Goal: Information Seeking & Learning: Find contact information

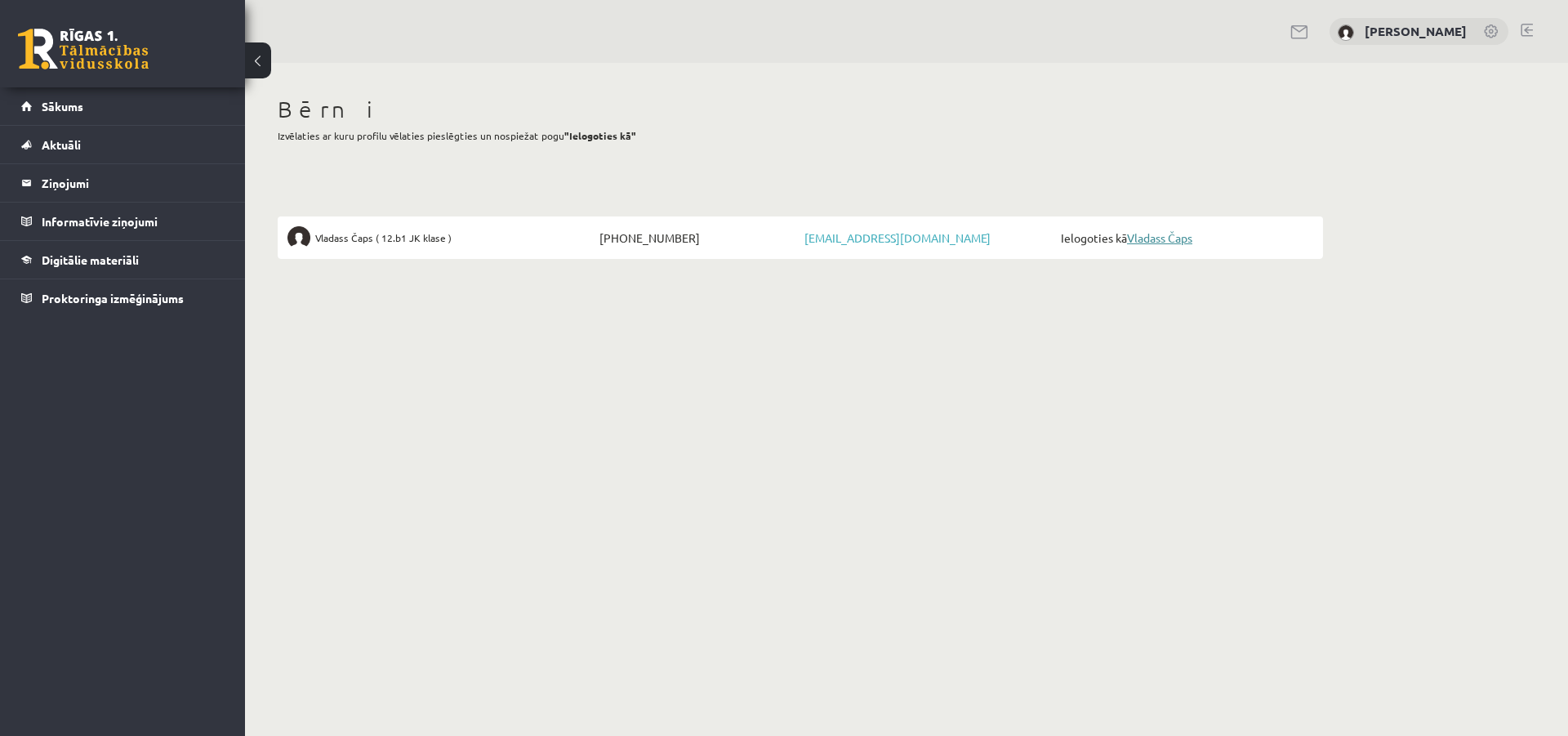
click at [1170, 236] on link "Vladass Čaps" at bounding box center [1160, 238] width 65 height 15
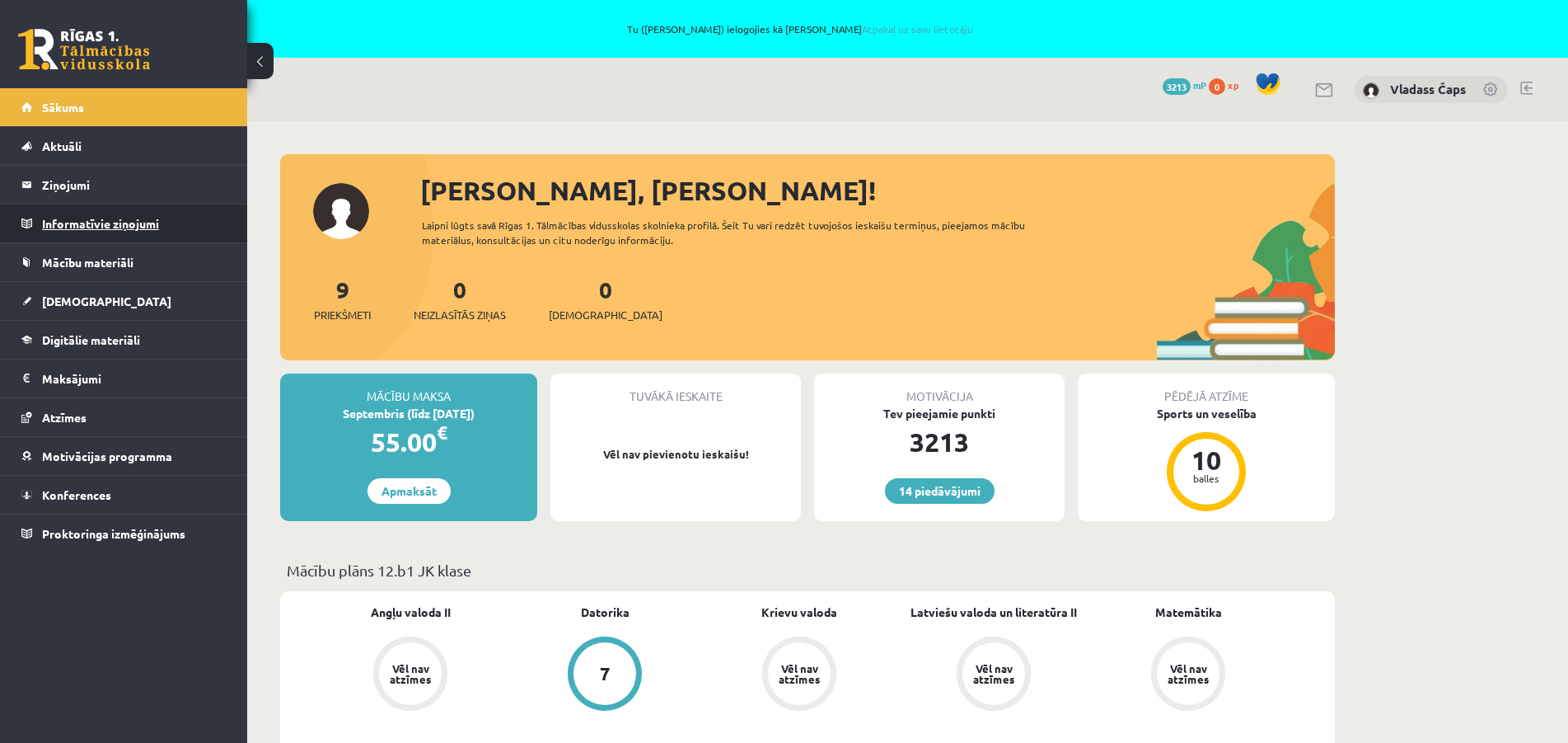
click at [74, 224] on legend "Informatīvie ziņojumi 0" at bounding box center [134, 223] width 185 height 38
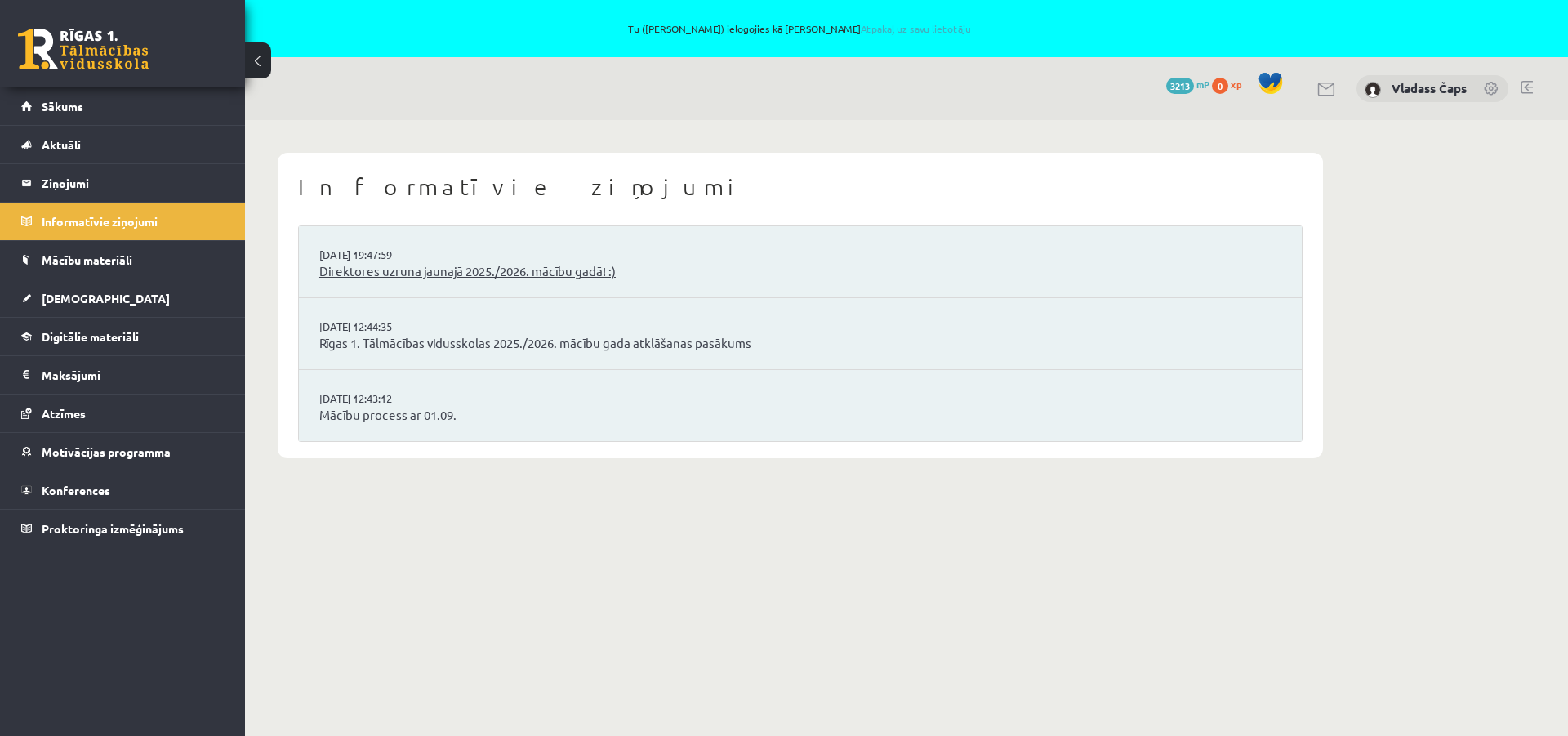
click at [490, 264] on link "Direktores uzruna jaunajā 2025./2026. mācību gadā! :)" at bounding box center [800, 272] width 962 height 18
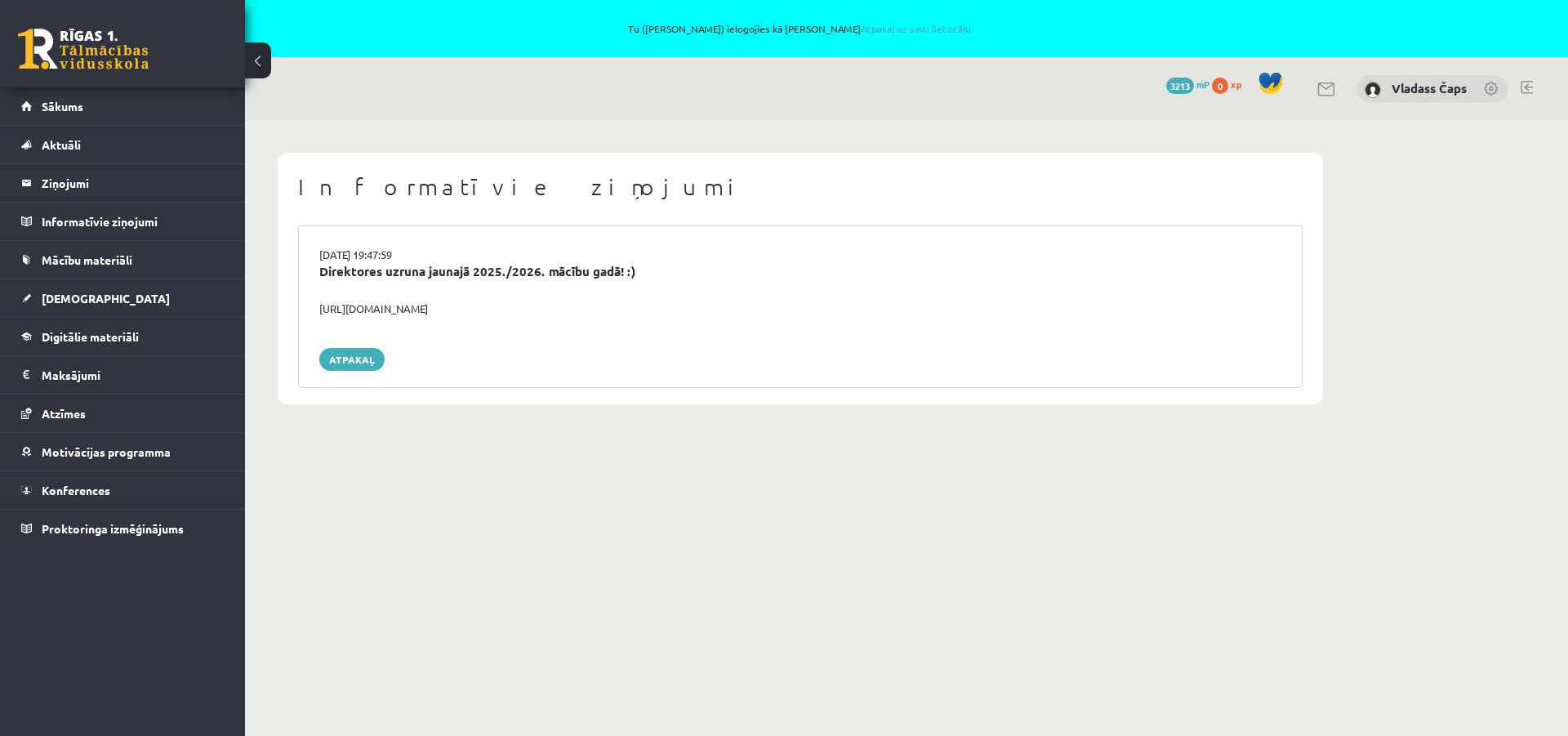
drag, startPoint x: 547, startPoint y: 305, endPoint x: 317, endPoint y: 307, distance: 230.0
click at [317, 307] on div "https://youtube.com/shorts/lM8RsWyzCn4" at bounding box center [800, 309] width 987 height 17
copy div "https://youtube.com/shorts/lM8RsWyzCn4"
click at [64, 114] on link "Sākums" at bounding box center [122, 106] width 203 height 38
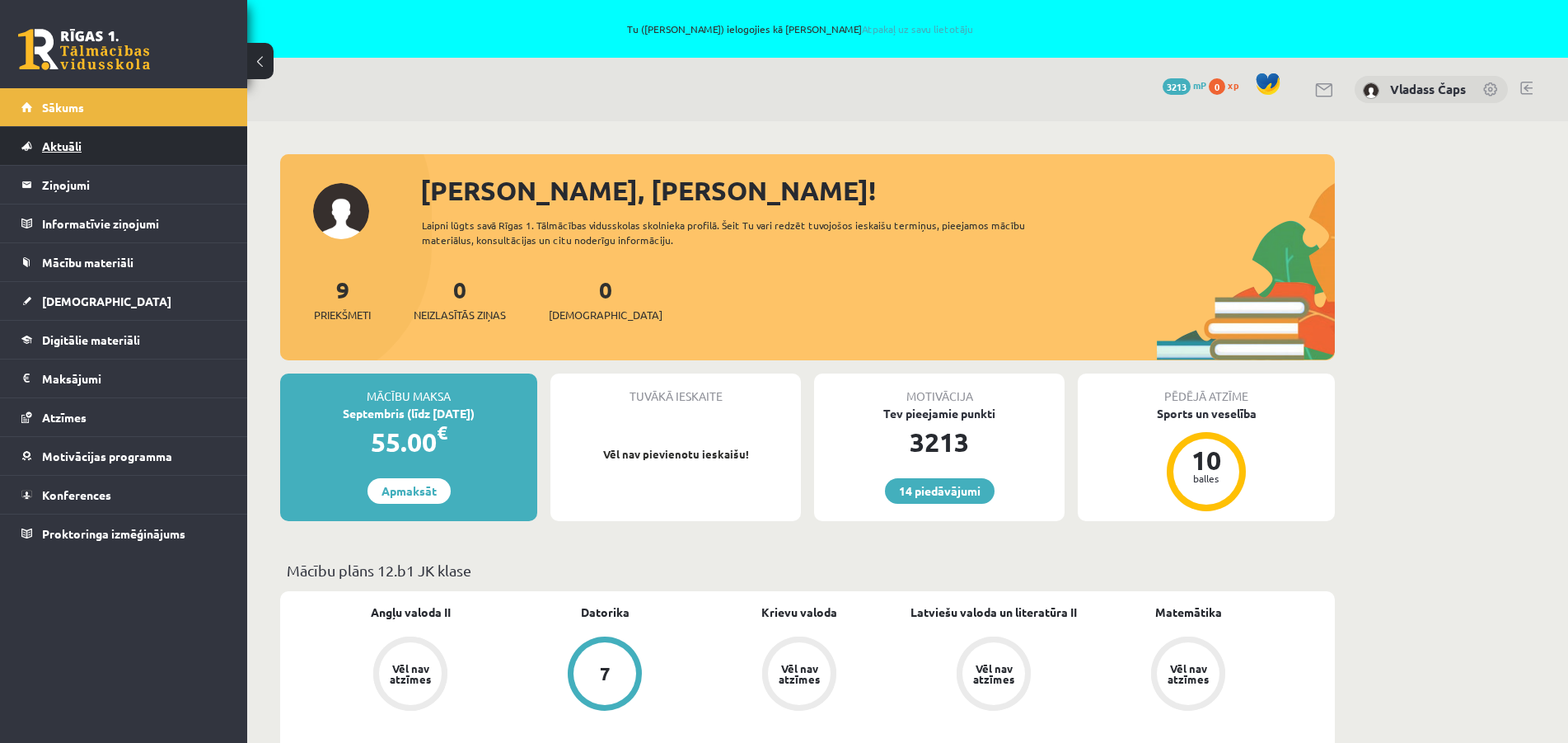
click at [42, 148] on span "Aktuāli" at bounding box center [62, 146] width 40 height 15
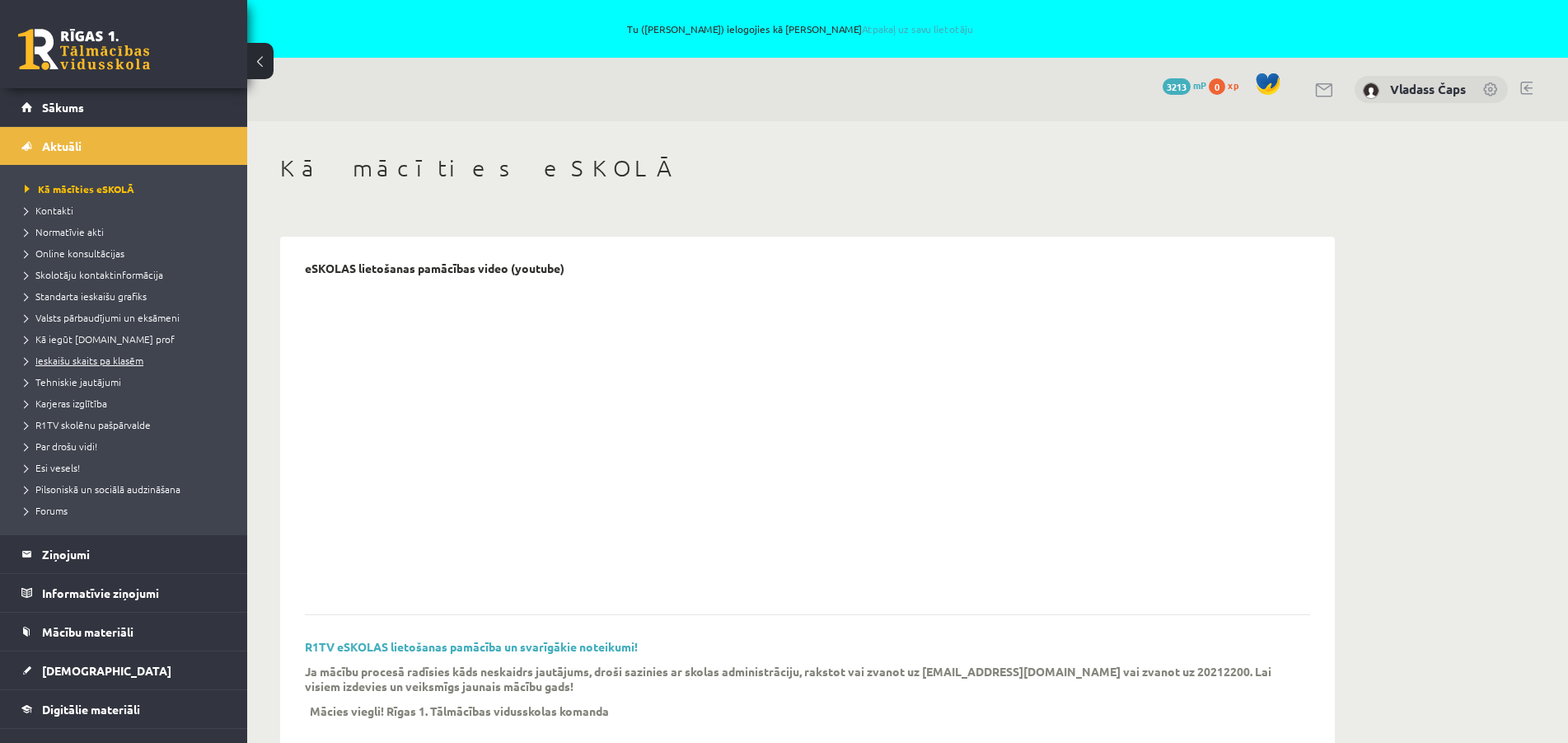
click at [90, 354] on link "Ieskaišu skaits pa klasēm" at bounding box center [127, 360] width 206 height 15
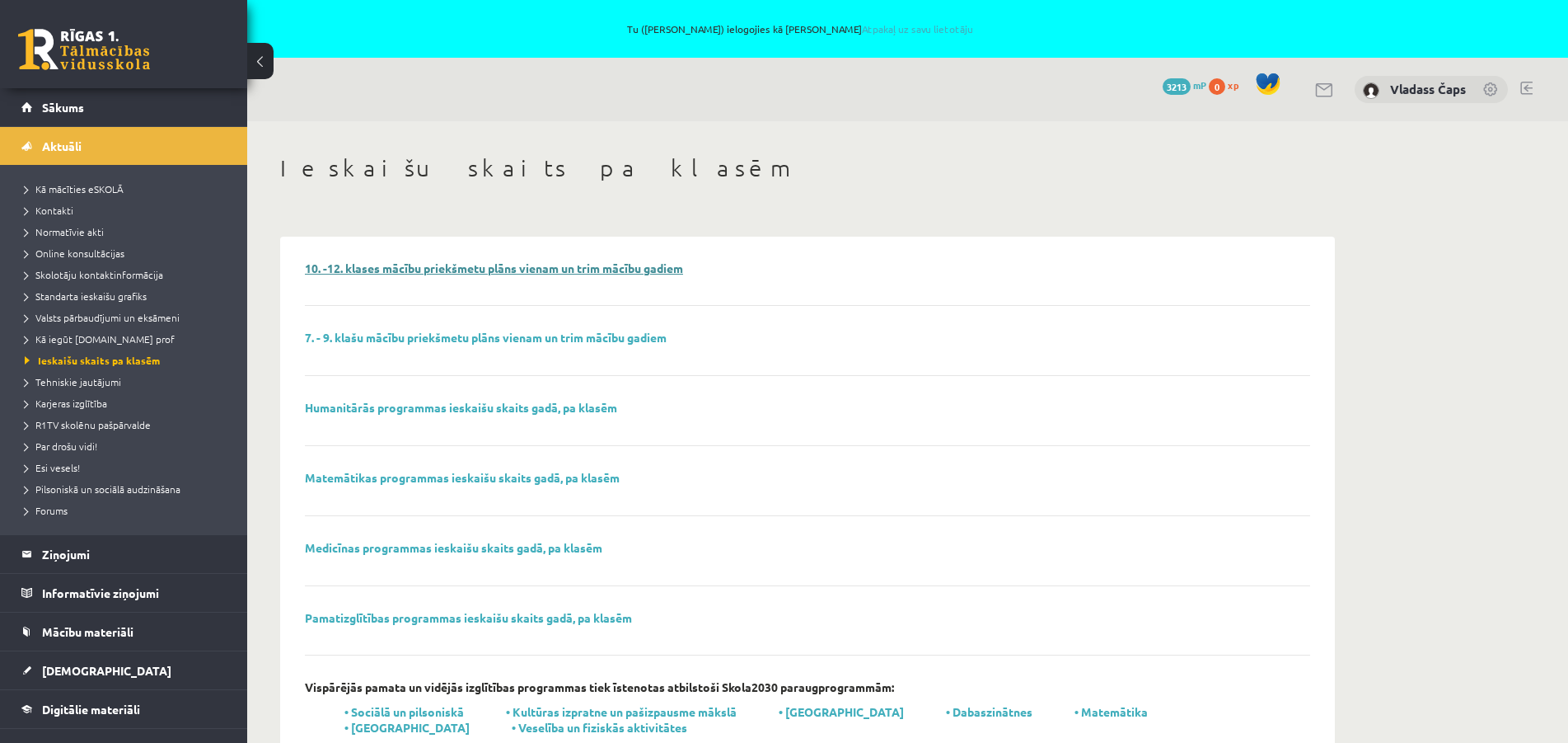
click at [525, 269] on link "10. -12. klases mācību priekšmetu plāns vienam un trim mācību gadiem" at bounding box center [494, 268] width 379 height 15
click at [111, 299] on span "Standarta ieskaišu grafiks" at bounding box center [85, 296] width 122 height 13
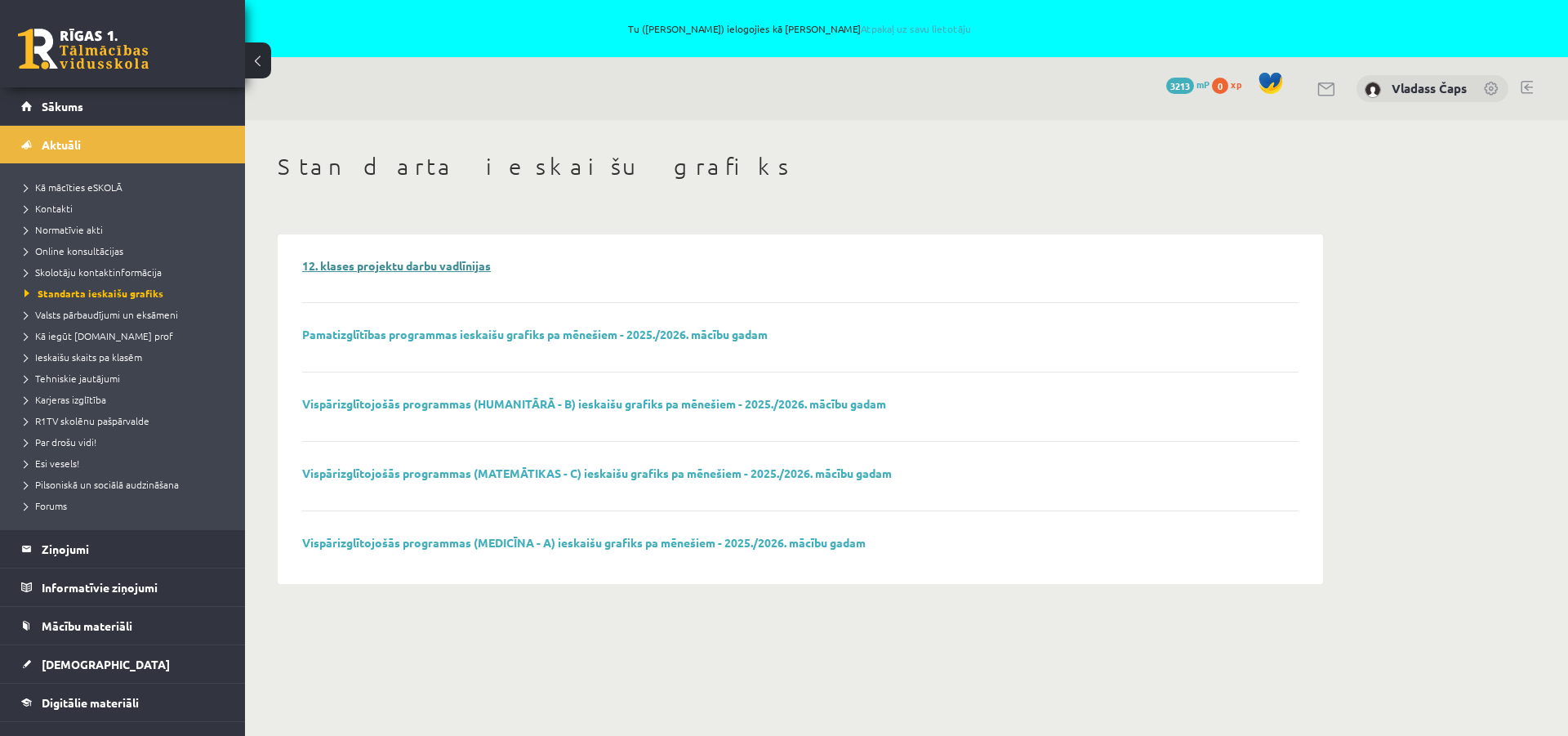
click at [447, 266] on link "12. klases projektu darbu vadlīnijas" at bounding box center [397, 266] width 189 height 15
click at [563, 406] on link "Vispārizglītojošās programmas (HUMANITĀRĀ - B) ieskaišu grafiks pa mēnešiem - 2…" at bounding box center [594, 404] width 584 height 15
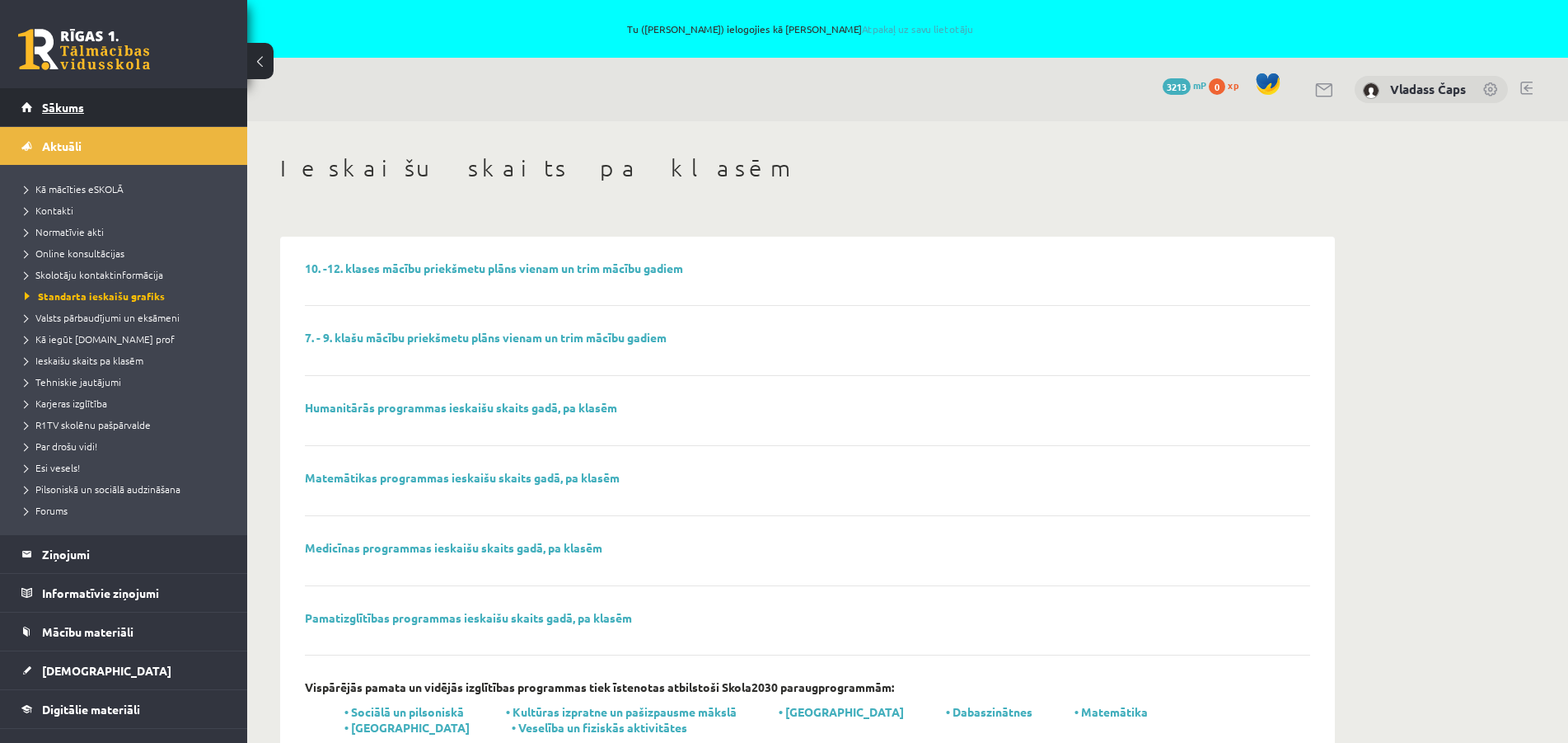
click at [55, 105] on span "Sākums" at bounding box center [63, 107] width 42 height 15
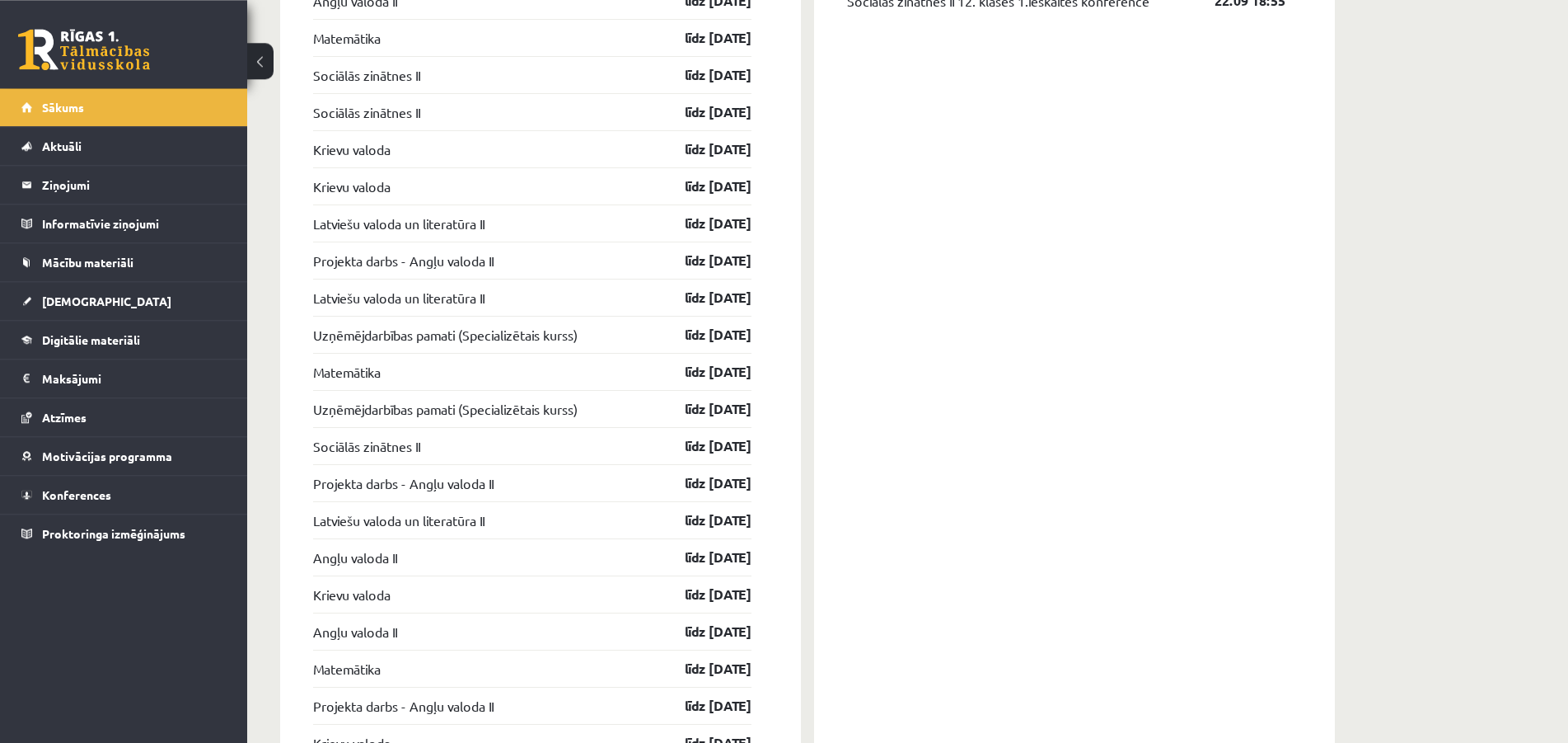
scroll to position [1516, 0]
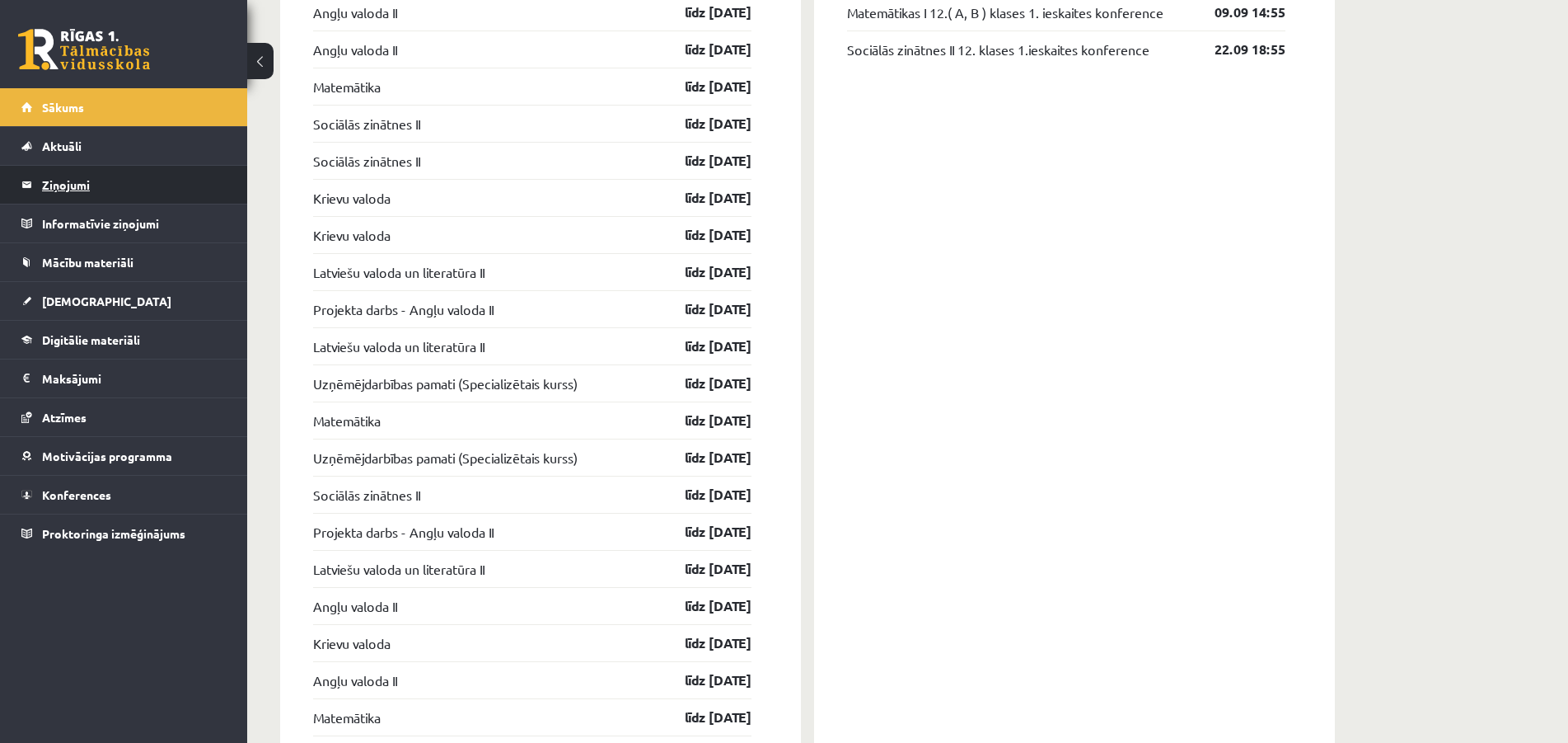
click at [66, 182] on legend "Ziņojumi 0" at bounding box center [134, 184] width 185 height 38
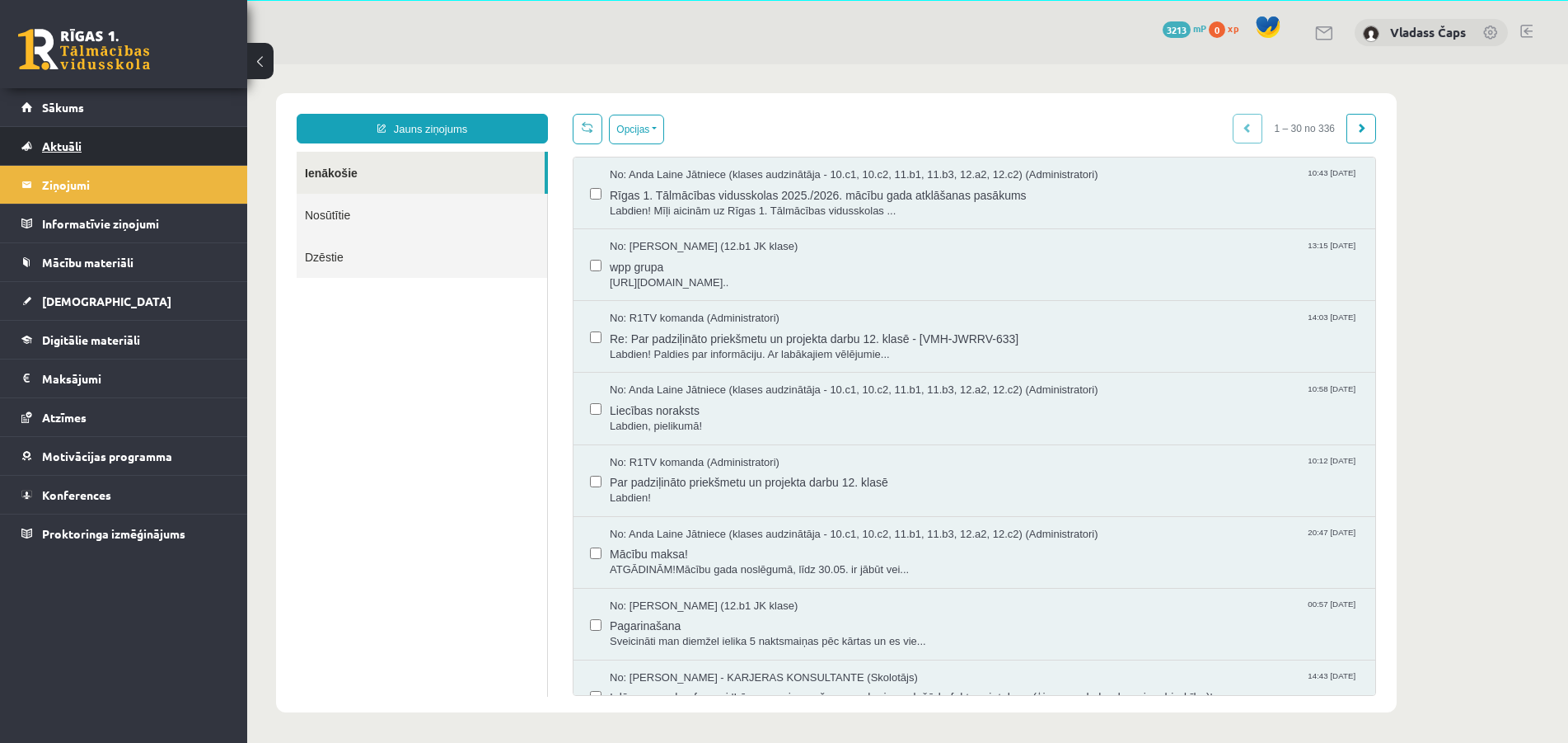
click at [75, 152] on span "Aktuāli" at bounding box center [62, 146] width 40 height 15
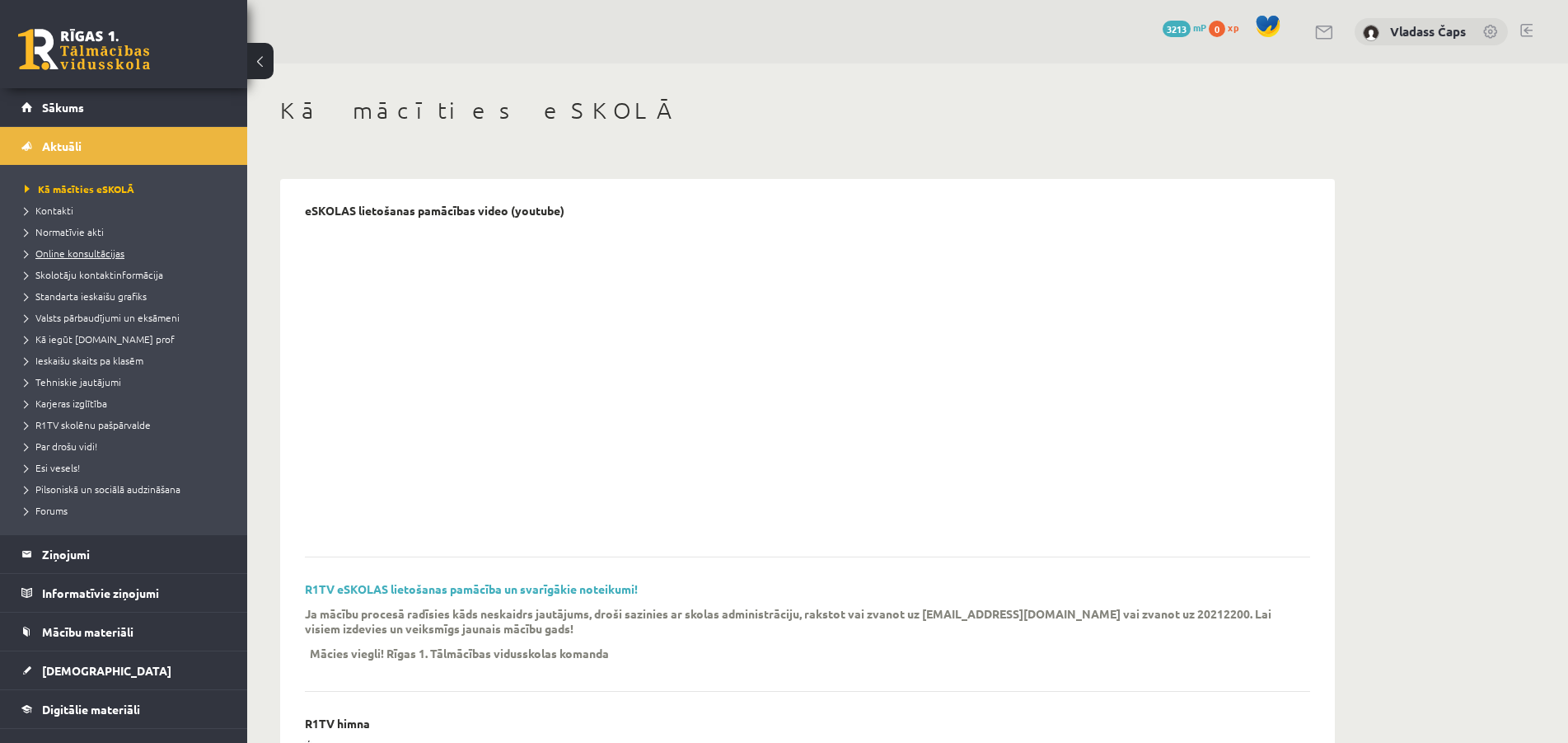
click at [107, 260] on link "Online konsultācijas" at bounding box center [127, 253] width 206 height 15
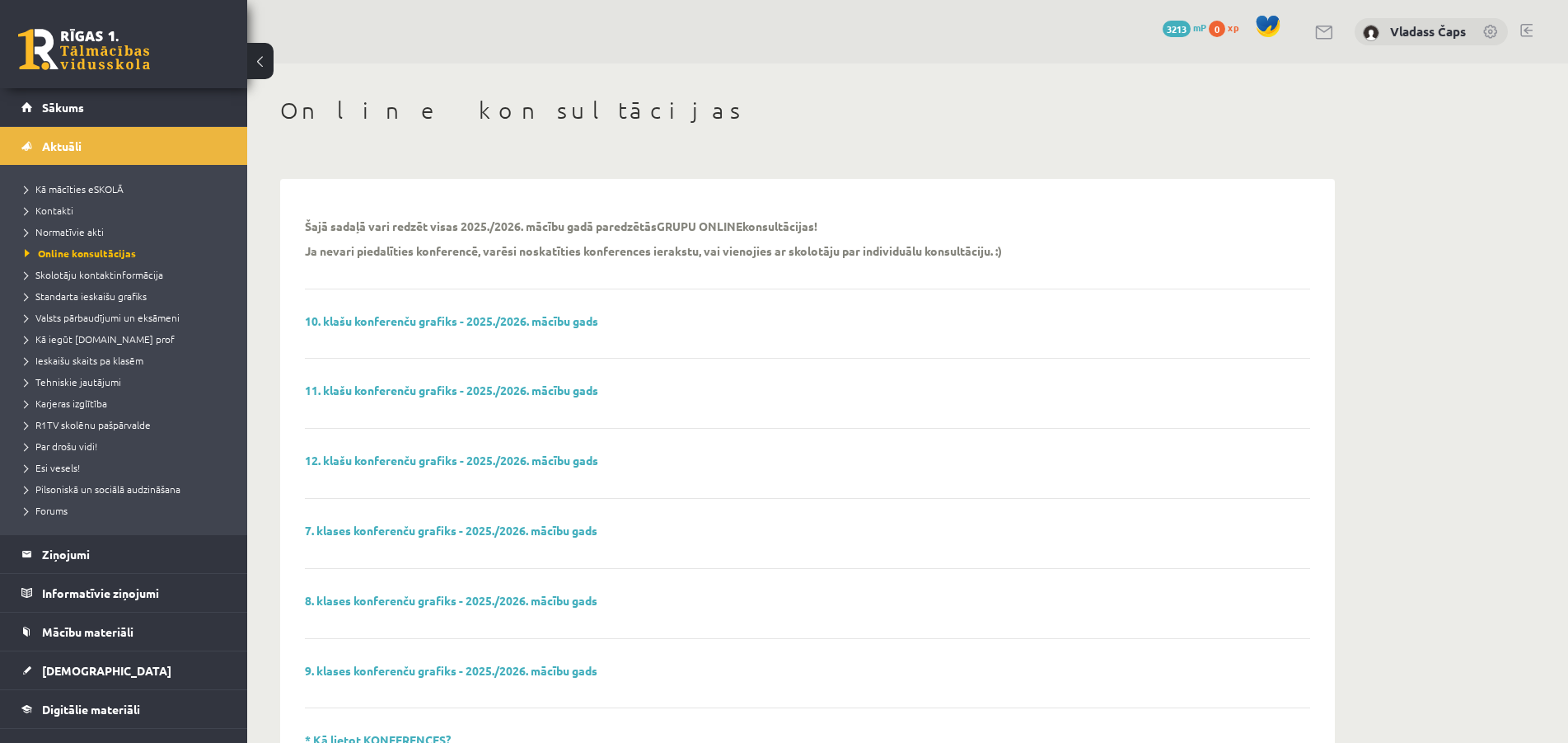
click at [449, 467] on p "12. klašu konferenču grafiks - 2025./2026. mācību gads" at bounding box center [452, 460] width 293 height 14
click at [420, 466] on link "12. klašu konferenču grafiks - 2025./2026. mācību gads" at bounding box center [452, 460] width 293 height 15
click at [72, 277] on span "Skolotāju kontaktinformācija" at bounding box center [94, 275] width 138 height 13
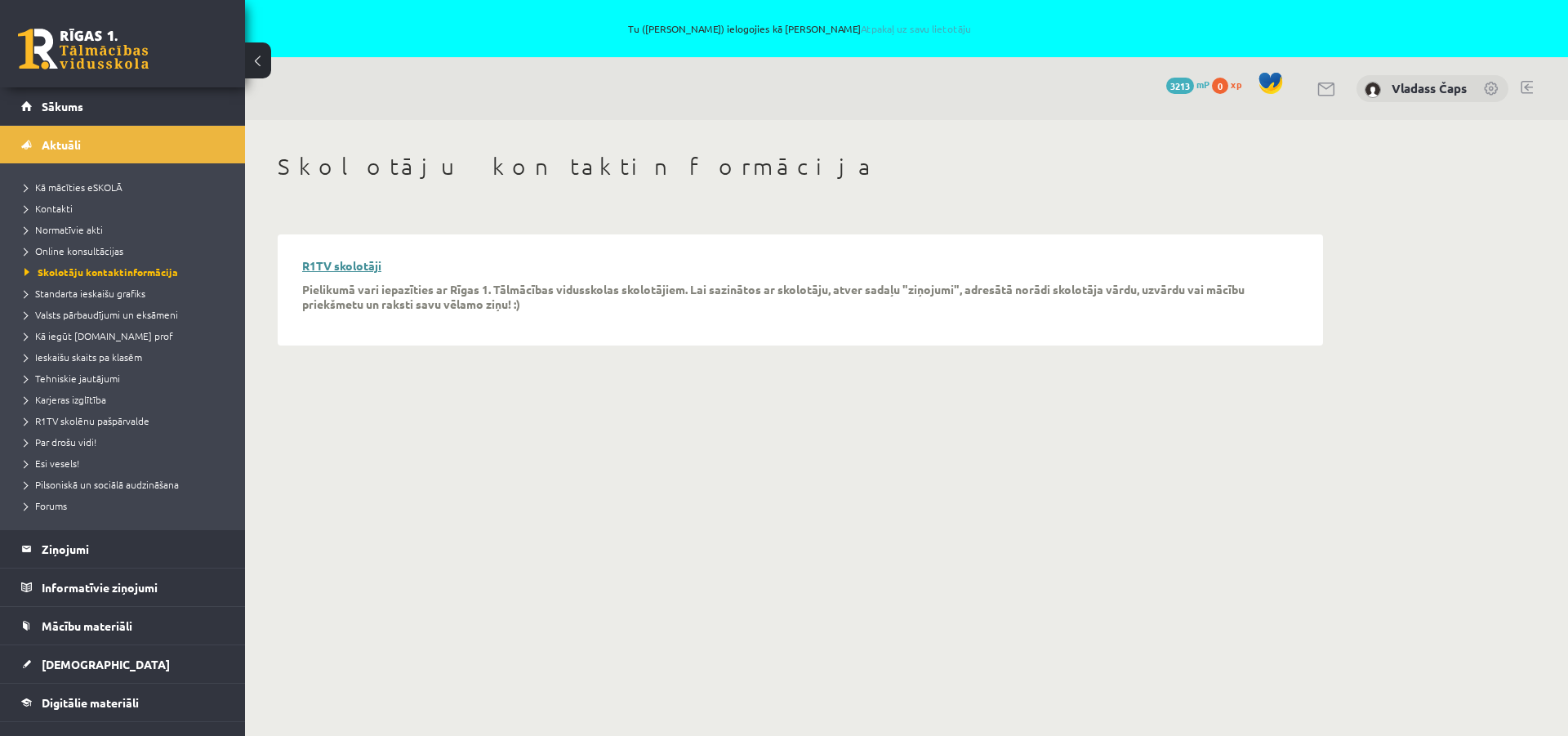
click at [357, 264] on link "R1TV skolotāji" at bounding box center [342, 266] width 79 height 15
click at [47, 111] on span "Sākums" at bounding box center [63, 106] width 42 height 15
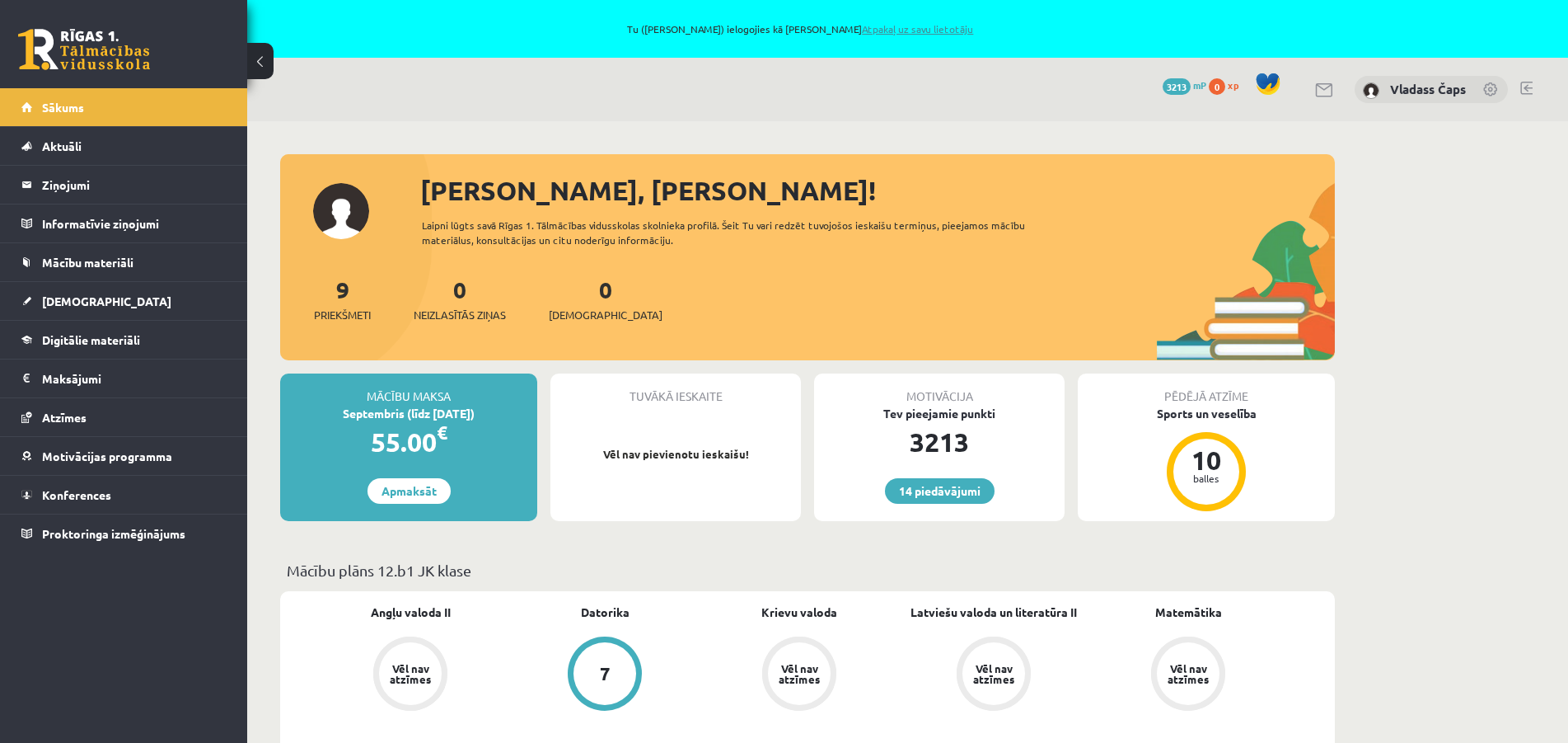
click at [882, 30] on link "Atpakaļ uz savu lietotāju" at bounding box center [918, 29] width 111 height 13
